Goal: Find specific page/section: Find specific page/section

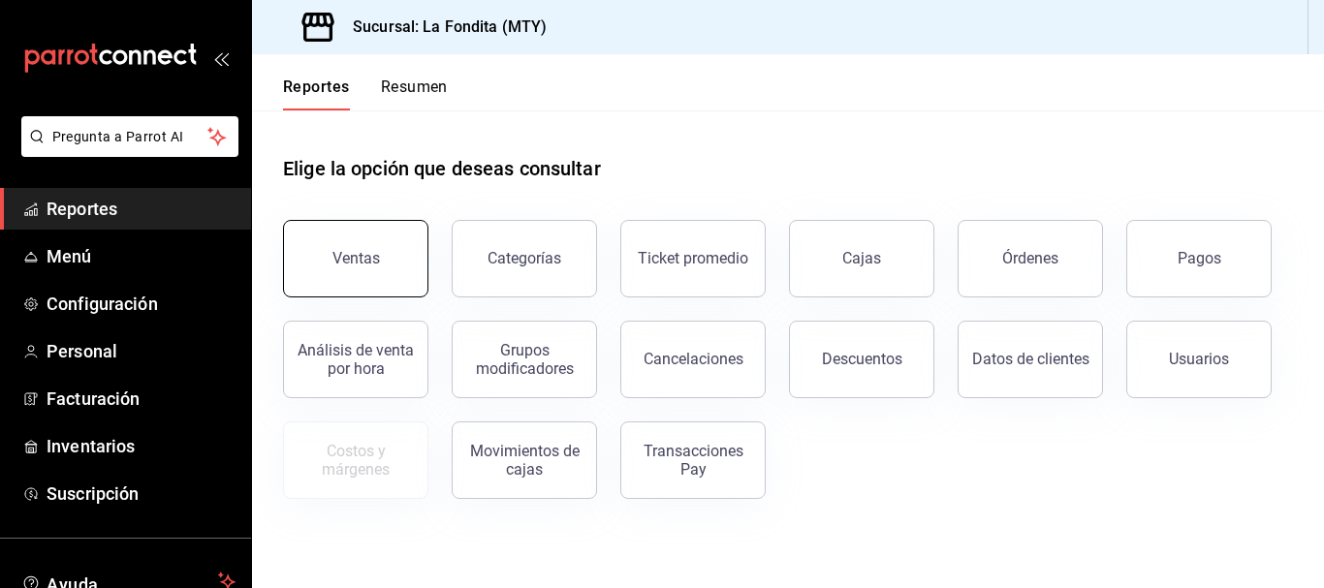
click at [355, 270] on button "Ventas" at bounding box center [355, 259] width 145 height 78
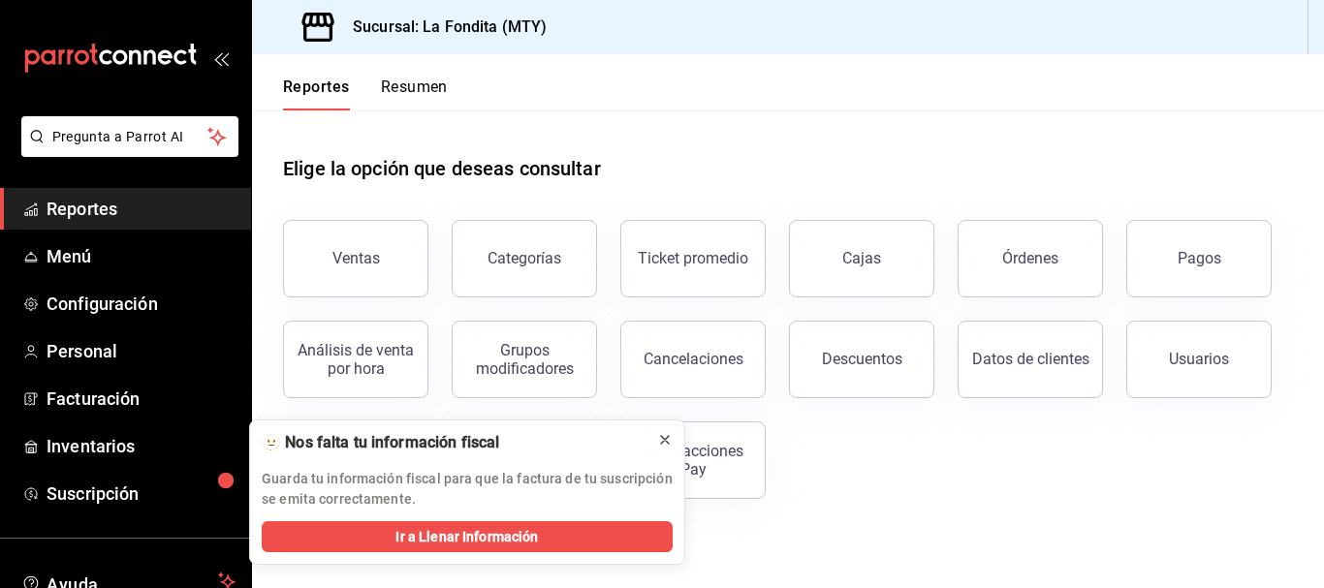
click at [669, 439] on icon at bounding box center [665, 440] width 16 height 16
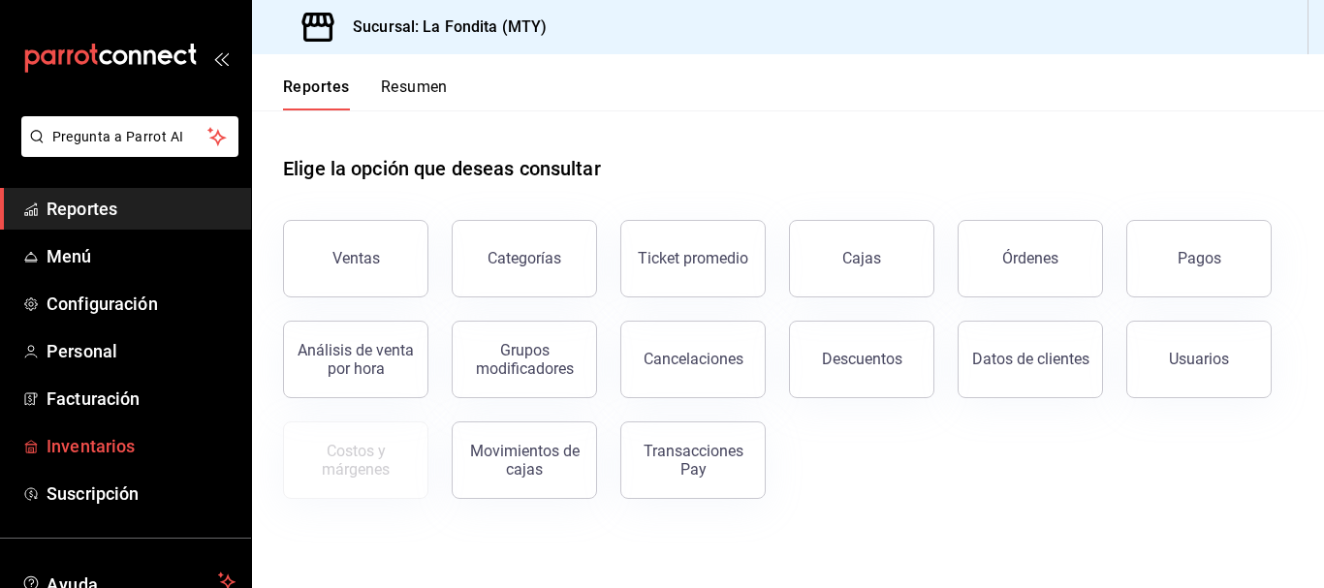
click at [132, 440] on span "Inventarios" at bounding box center [141, 446] width 189 height 26
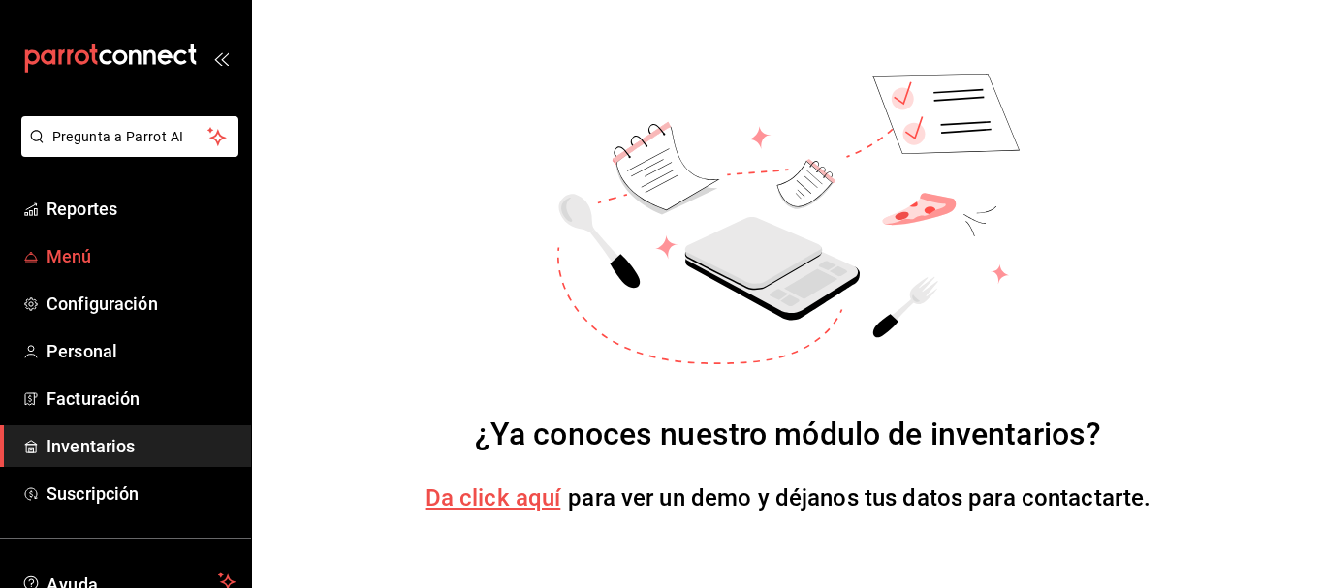
click at [113, 244] on span "Menú" at bounding box center [141, 256] width 189 height 26
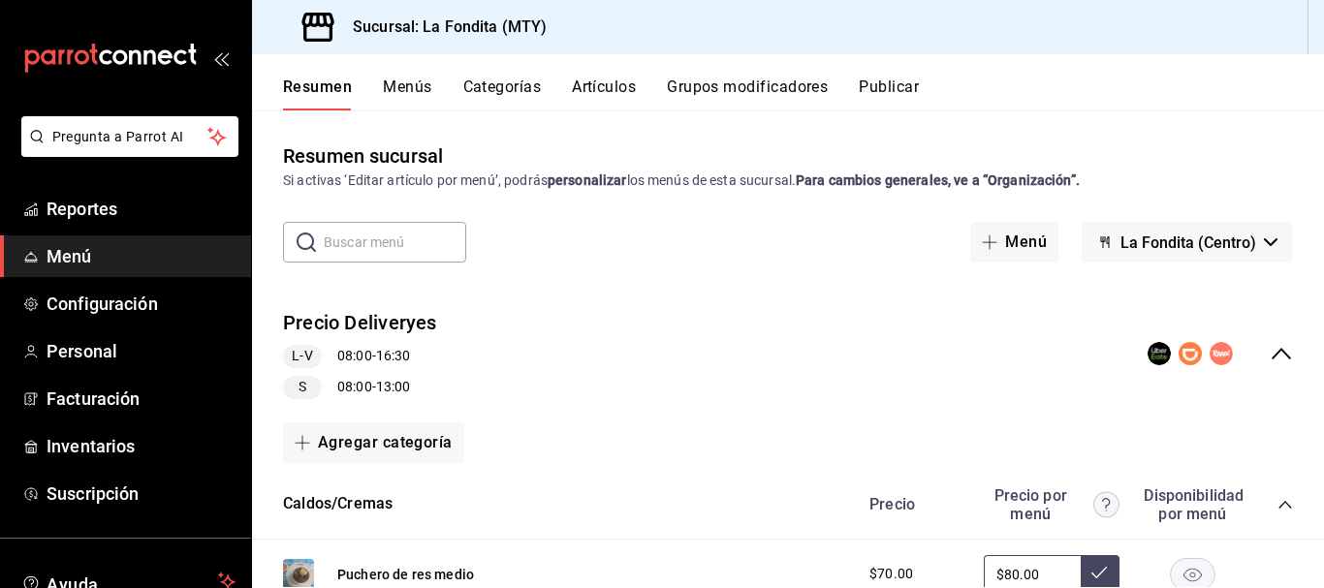
click at [1150, 352] on rect "collapse-menu-row" at bounding box center [1158, 354] width 17 height 17
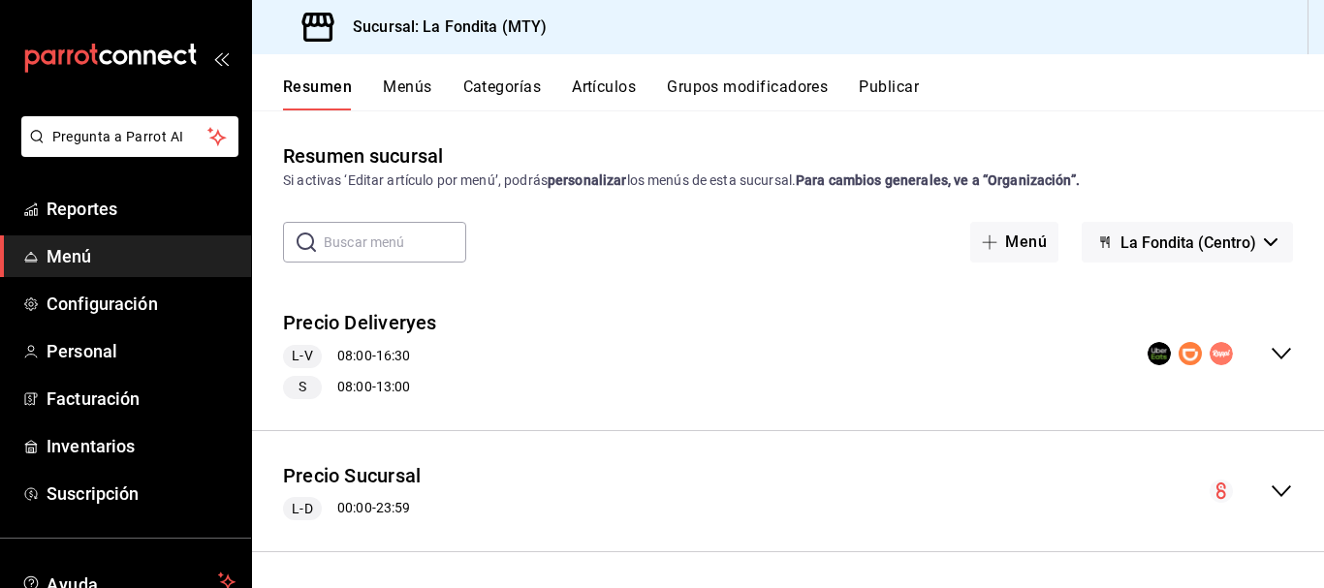
scroll to position [4, 0]
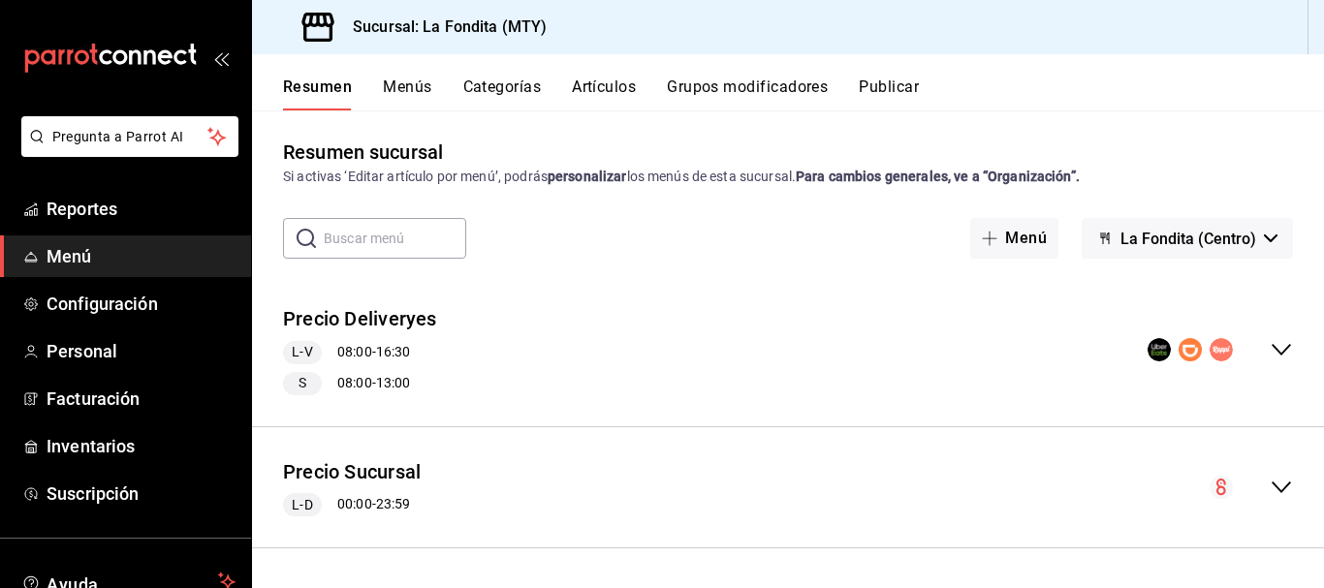
click at [825, 362] on div "Precio Deliveryes L-V 08:00 - 16:30 S 08:00 - 13:00" at bounding box center [788, 350] width 1072 height 121
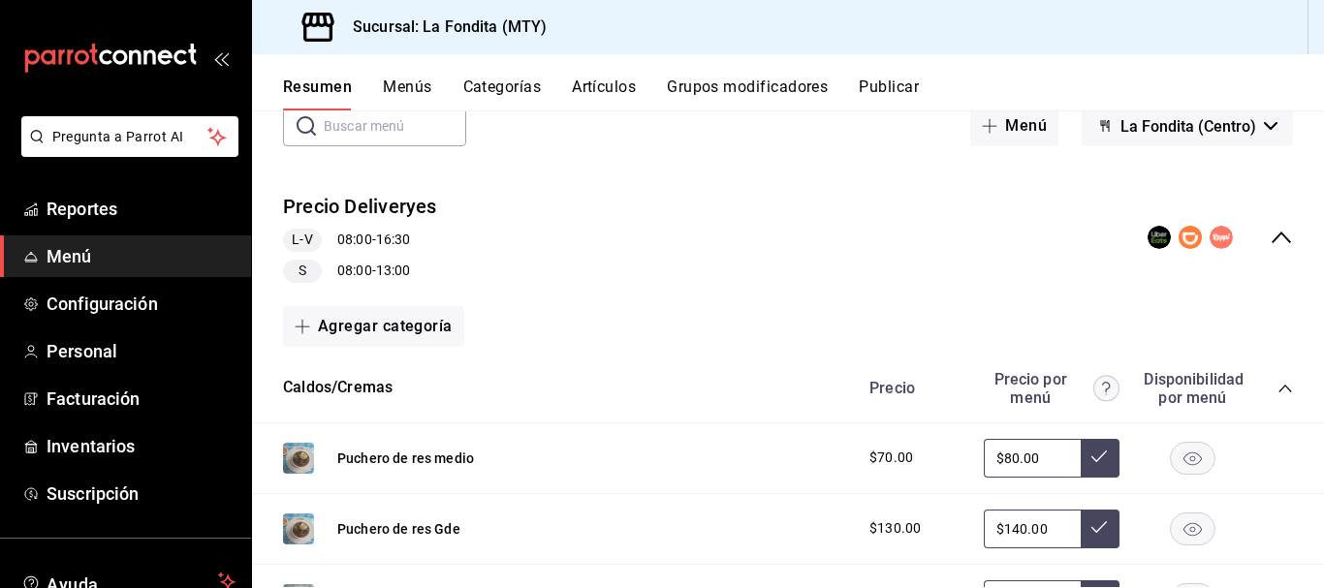
scroll to position [114, 0]
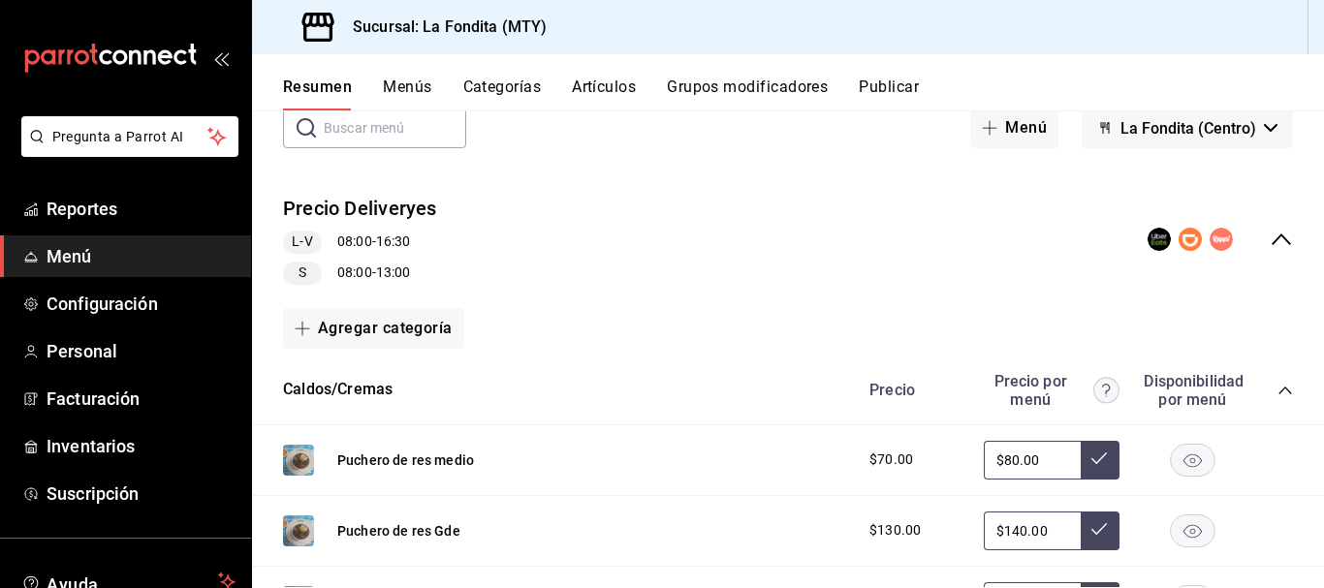
click at [1209, 241] on circle "collapse-menu-row" at bounding box center [1220, 239] width 23 height 23
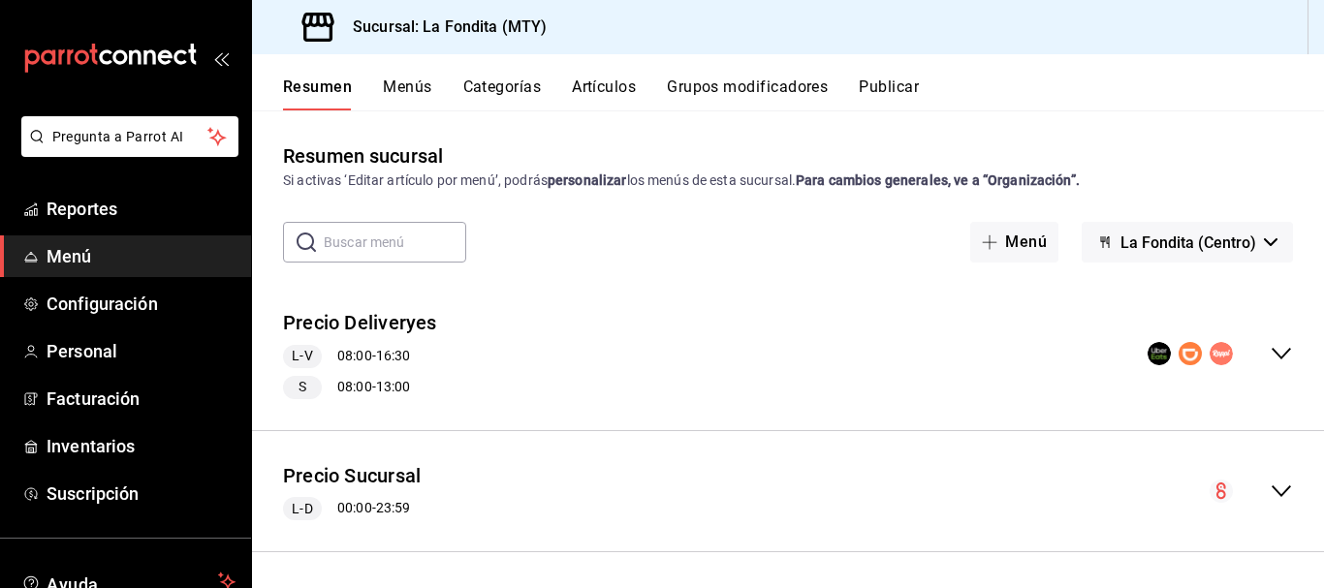
scroll to position [4, 0]
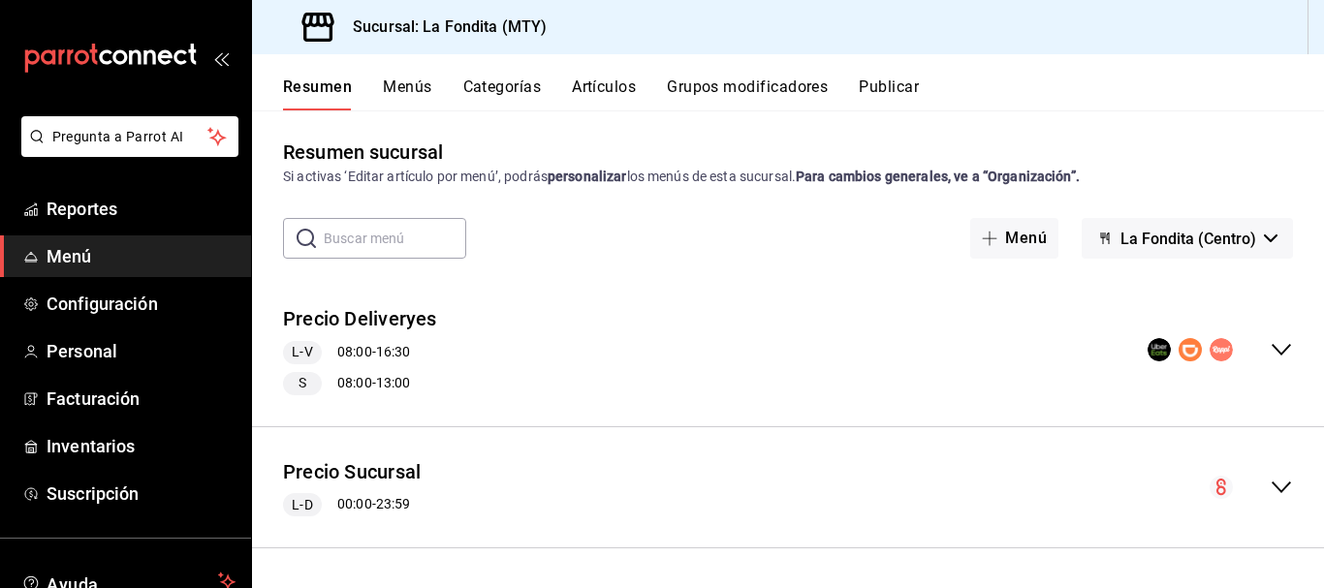
click at [1209, 350] on circle "collapse-menu-row" at bounding box center [1220, 349] width 23 height 23
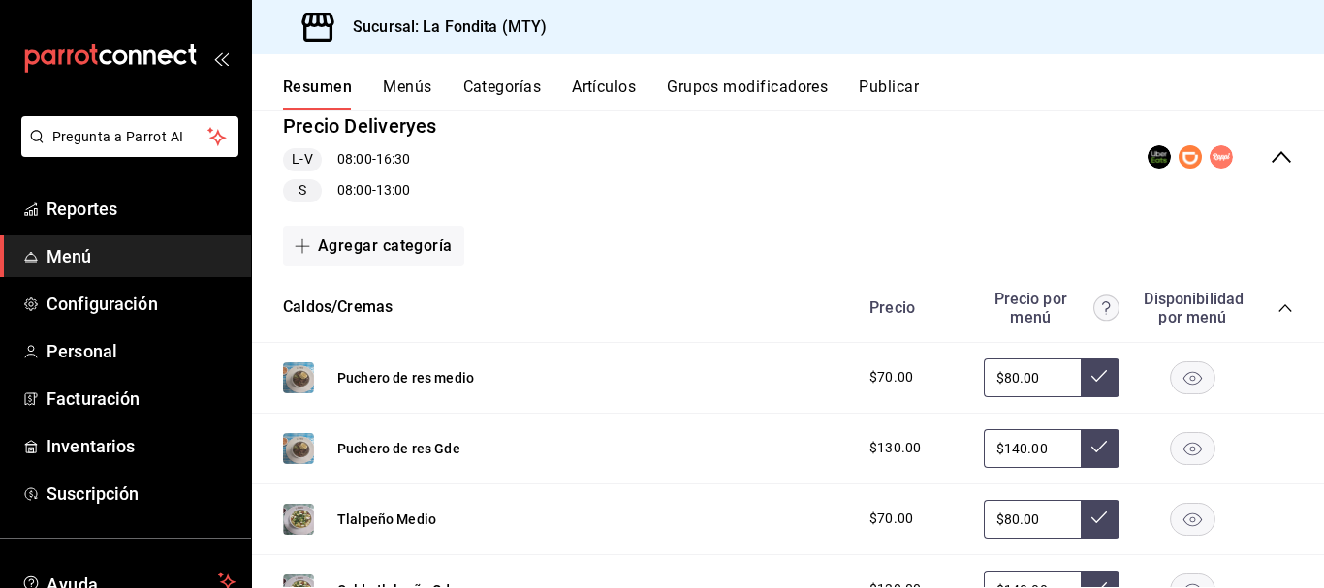
scroll to position [198, 0]
click at [1210, 155] on circle "collapse-menu-row" at bounding box center [1220, 155] width 23 height 23
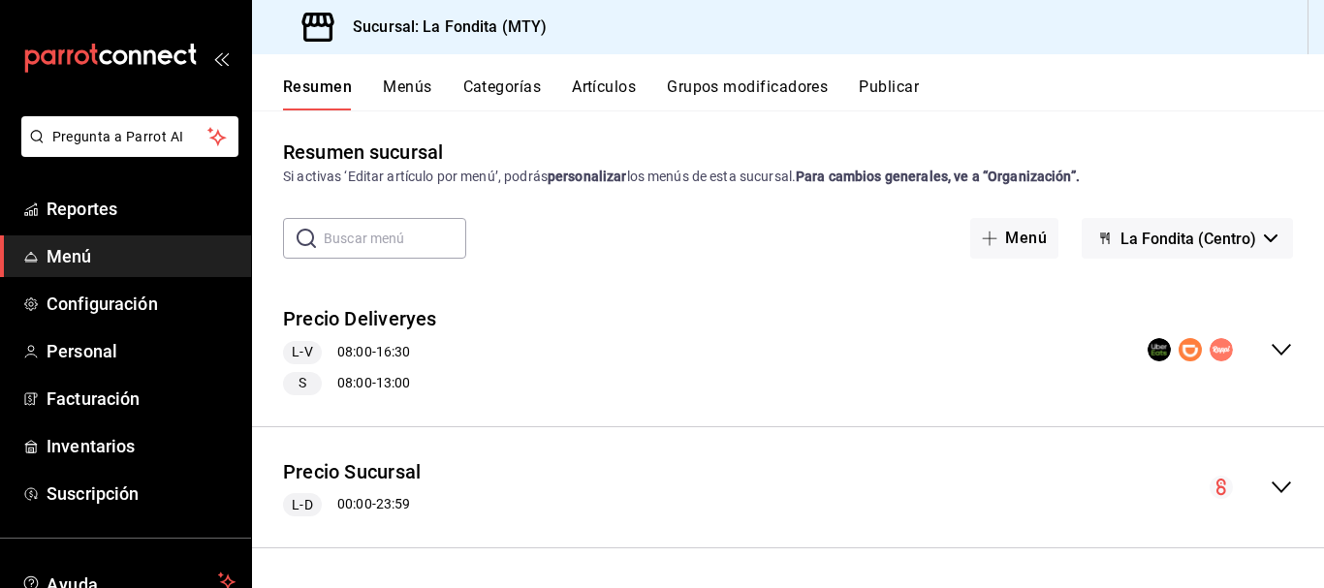
scroll to position [4, 0]
click at [1209, 351] on circle "collapse-menu-row" at bounding box center [1220, 349] width 23 height 23
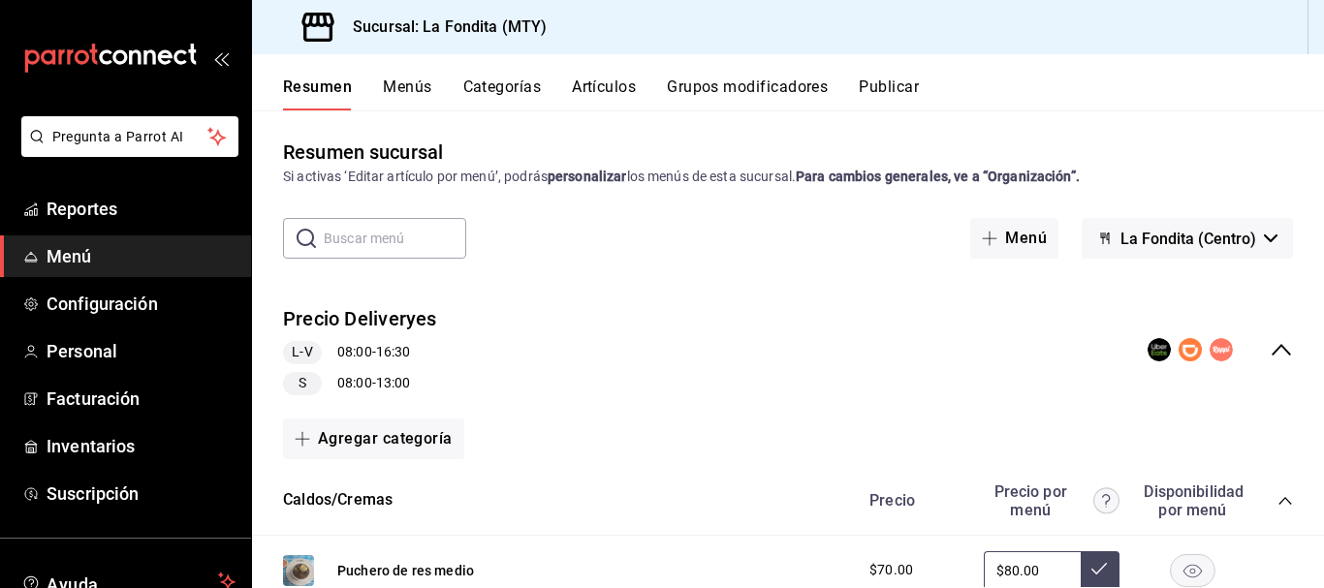
click at [1178, 343] on rect "collapse-menu-row" at bounding box center [1189, 349] width 23 height 23
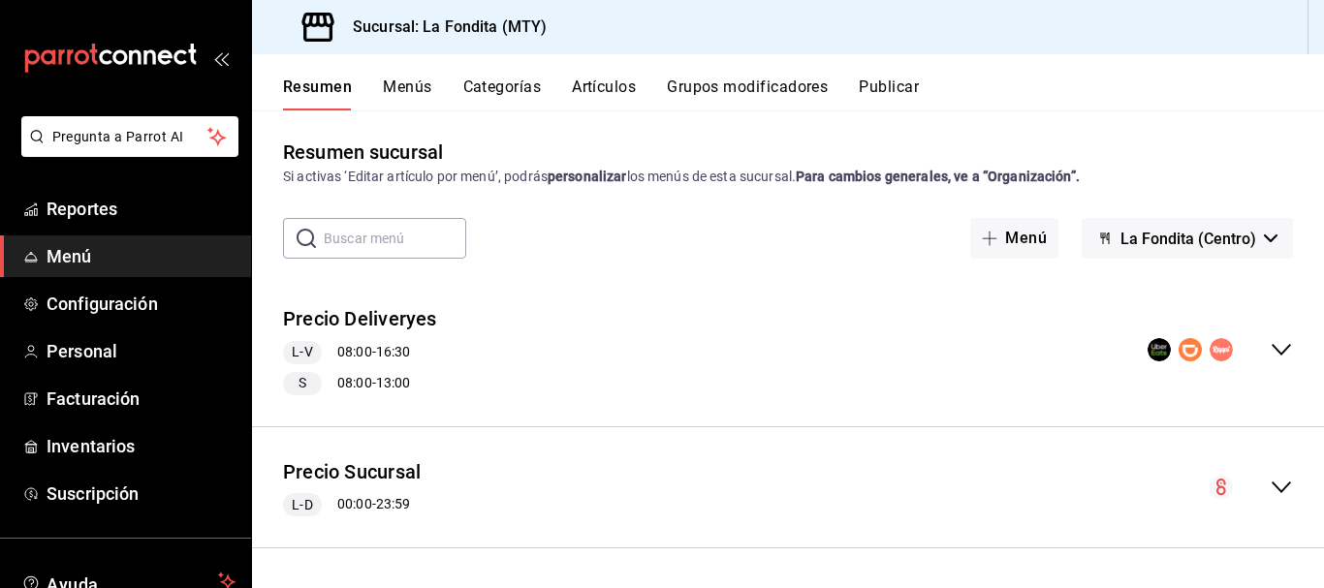
click at [1150, 348] on rect "collapse-menu-row" at bounding box center [1158, 350] width 17 height 17
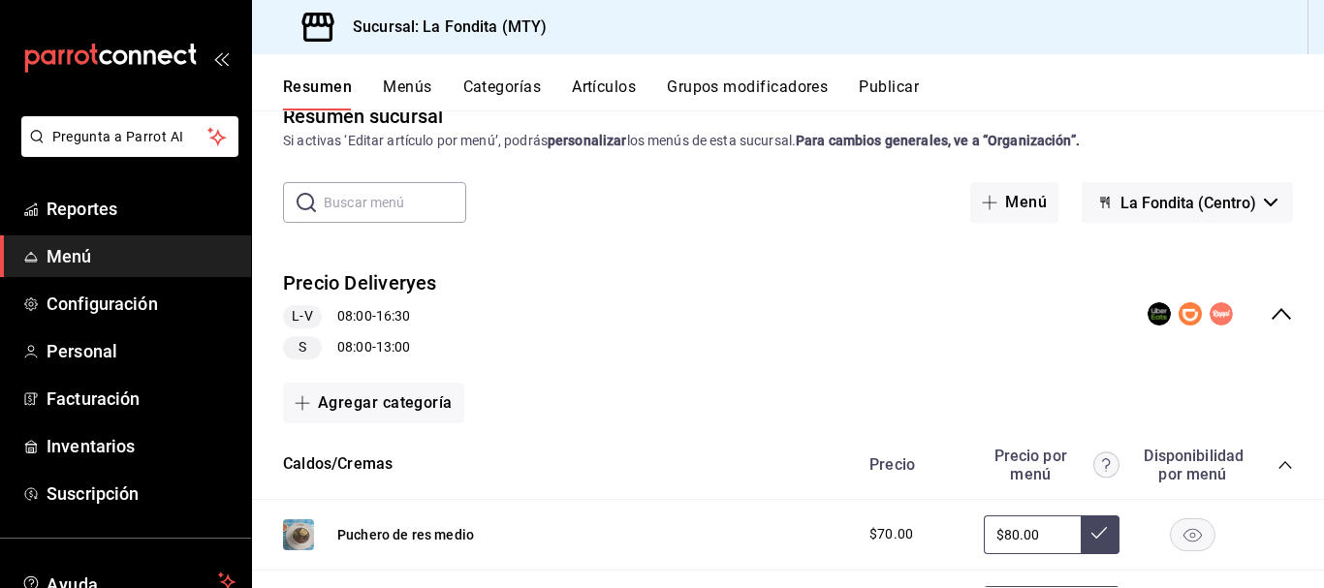
scroll to position [0, 0]
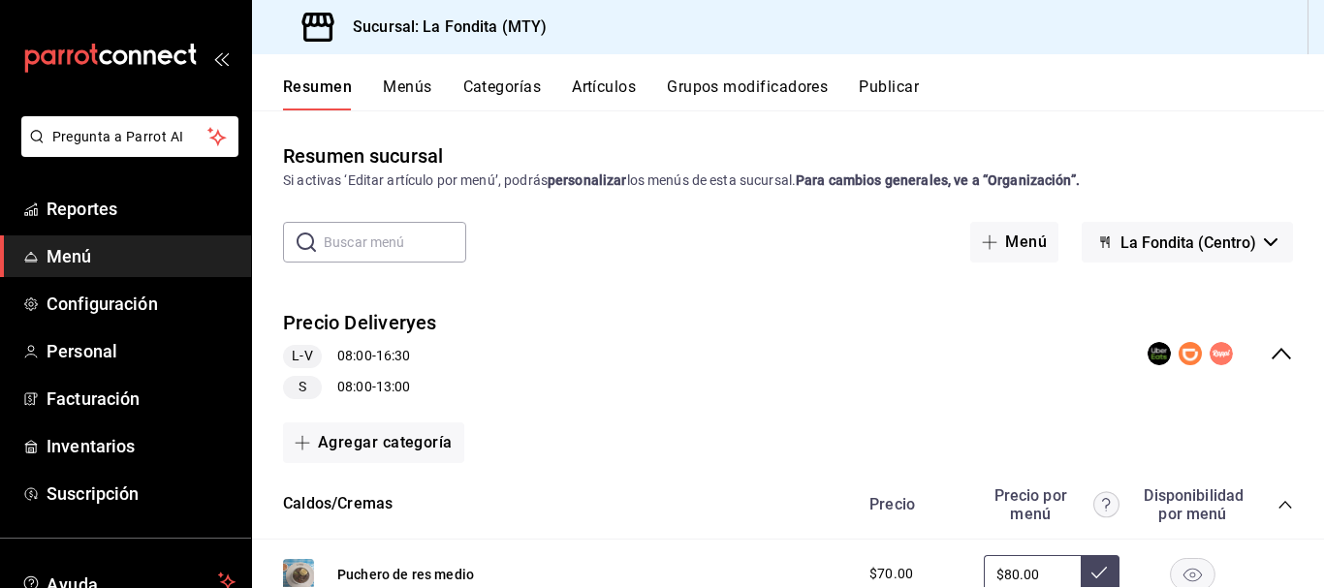
click at [80, 258] on span "Menú" at bounding box center [141, 256] width 189 height 26
click at [57, 258] on span "Menú" at bounding box center [141, 256] width 189 height 26
click at [84, 212] on span "Reportes" at bounding box center [141, 209] width 189 height 26
